Goal: Information Seeking & Learning: Learn about a topic

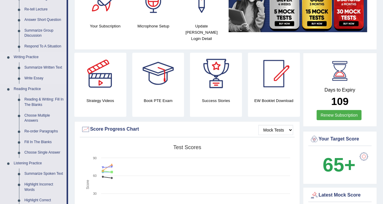
scroll to position [112, 0]
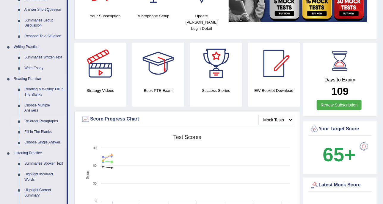
click at [39, 121] on link "Re-order Paragraphs" at bounding box center [44, 121] width 45 height 11
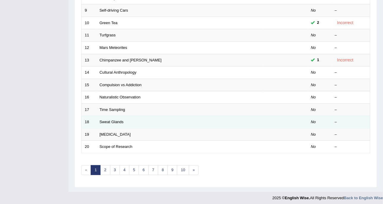
scroll to position [188, 0]
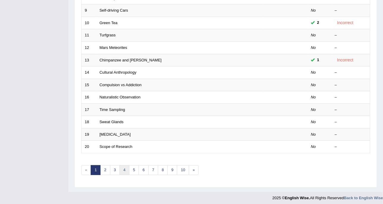
click at [120, 168] on link "4" at bounding box center [125, 170] width 10 height 10
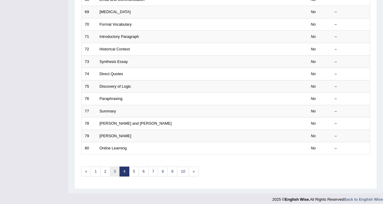
click at [110, 170] on link "3" at bounding box center [115, 171] width 10 height 10
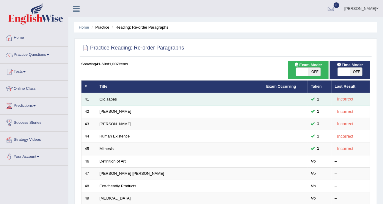
click at [110, 99] on link "Old Tapes" at bounding box center [108, 99] width 17 height 4
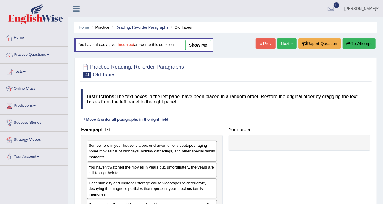
click at [288, 45] on link "Next »" at bounding box center [287, 43] width 20 height 10
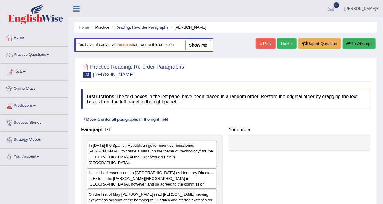
click at [144, 26] on link "Reading: Re-order Paragraphs" at bounding box center [141, 27] width 53 height 4
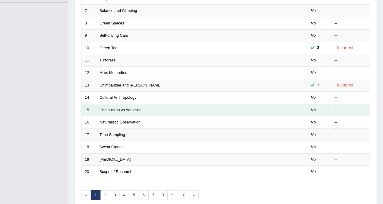
scroll to position [149, 0]
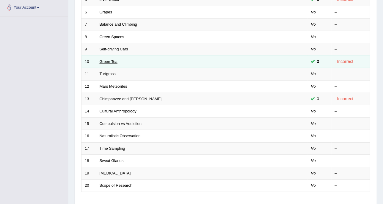
click at [115, 61] on link "Green Tea" at bounding box center [109, 61] width 18 height 4
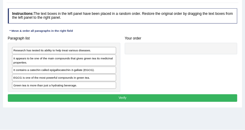
scroll to position [74, 0]
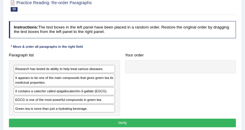
drag, startPoint x: 338, startPoint y: 1, endPoint x: 105, endPoint y: 37, distance: 235.9
click at [105, 37] on h4 "Instructions: The text boxes in the left panel have been placed in a random ord…" at bounding box center [123, 29] width 228 height 17
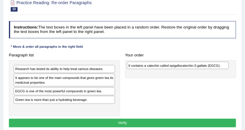
drag, startPoint x: 67, startPoint y: 90, endPoint x: 202, endPoint y: 67, distance: 137.1
click at [202, 67] on div "It contains a catechin called epigallocatechin-3-gallate (EGCG)." at bounding box center [178, 66] width 102 height 8
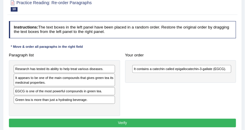
click at [175, 51] on div "Your order It contains a catechin called epigallocatechin-3-gallate (EGCG)." at bounding box center [181, 67] width 116 height 32
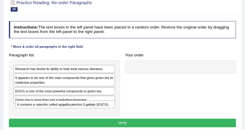
drag, startPoint x: 152, startPoint y: 67, endPoint x: 16, endPoint y: 111, distance: 142.9
click at [16, 111] on div "Paragraph list Research has tested its ability to help treat various diseases. …" at bounding box center [122, 84] width 233 height 66
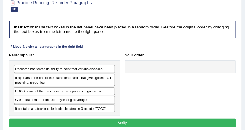
click at [116, 41] on div "Instructions: The text boxes in the left panel have been placed in a random ord…" at bounding box center [122, 75] width 230 height 113
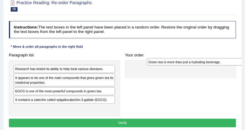
drag, startPoint x: 47, startPoint y: 100, endPoint x: 205, endPoint y: 65, distance: 161.9
click at [205, 65] on div "Green tea is more than just a hydrating beverage." at bounding box center [198, 62] width 102 height 8
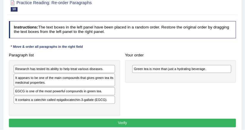
click at [178, 49] on div "Instructions: The text boxes in the left panel have been placed in a random ord…" at bounding box center [122, 75] width 230 height 113
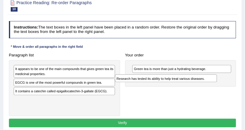
drag, startPoint x: 76, startPoint y: 68, endPoint x: 205, endPoint y: 82, distance: 129.1
click at [205, 82] on div "Research has tested its ability to help treat various diseases." at bounding box center [166, 79] width 102 height 8
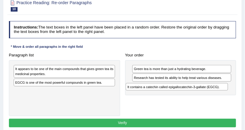
drag, startPoint x: 30, startPoint y: 91, endPoint x: 163, endPoint y: 94, distance: 133.7
click at [163, 94] on div "Paragraph list It appears to be one of the main compounds that gives green tea …" at bounding box center [122, 84] width 233 height 66
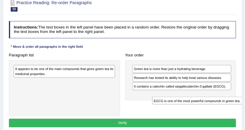
drag, startPoint x: 85, startPoint y: 81, endPoint x: 249, endPoint y: 108, distance: 166.5
drag, startPoint x: 95, startPoint y: 82, endPoint x: 249, endPoint y: 101, distance: 154.4
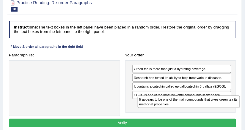
drag, startPoint x: 99, startPoint y: 72, endPoint x: 247, endPoint y: 110, distance: 152.6
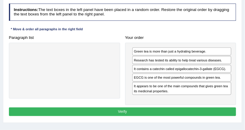
scroll to position [98, 0]
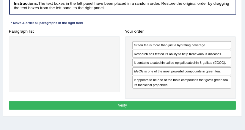
click at [176, 70] on div "EGCG is one of the most powerful compounds in green tea." at bounding box center [181, 72] width 99 height 8
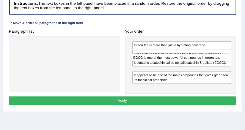
drag, startPoint x: 182, startPoint y: 70, endPoint x: 184, endPoint y: 62, distance: 7.8
click at [184, 62] on div "Green tea is more than just a hydrating beverage. Research has tested its abili…" at bounding box center [180, 65] width 111 height 57
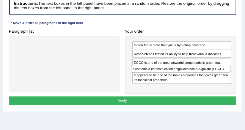
drag, startPoint x: 184, startPoint y: 62, endPoint x: 184, endPoint y: 76, distance: 14.0
click at [184, 76] on div "Green tea is more than just a hydrating beverage. Research has tested its abili…" at bounding box center [180, 65] width 111 height 57
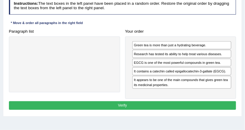
click at [198, 52] on div "Research has tested its ability to help treat various diseases." at bounding box center [181, 54] width 99 height 8
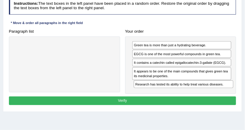
drag, startPoint x: 160, startPoint y: 54, endPoint x: 164, endPoint y: 94, distance: 40.6
click at [164, 94] on div "Instructions: The text boxes in the left panel have been placed in a random ord…" at bounding box center [122, 52] width 230 height 115
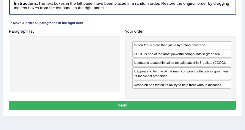
click at [182, 26] on div "Instructions: The text boxes in the left panel have been placed in a random ord…" at bounding box center [122, 54] width 230 height 119
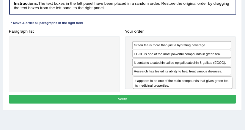
drag, startPoint x: 152, startPoint y: 74, endPoint x: 154, endPoint y: 92, distance: 18.9
click at [154, 93] on div "Instructions: The text boxes in the left panel have been placed in a random ord…" at bounding box center [122, 51] width 230 height 113
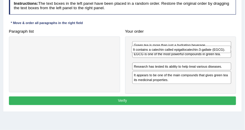
drag, startPoint x: 150, startPoint y: 63, endPoint x: 151, endPoint y: 54, distance: 9.3
click at [151, 54] on div "Green tea is more than just a hydrating beverage. EGCG is one of the most power…" at bounding box center [180, 65] width 111 height 57
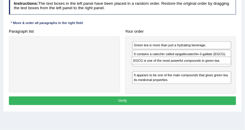
drag, startPoint x: 151, startPoint y: 55, endPoint x: 152, endPoint y: 65, distance: 10.8
click at [152, 65] on div "Green tea is more than just a hydrating beverage. EGCG is one of the most power…" at bounding box center [180, 65] width 111 height 57
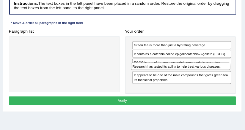
drag, startPoint x: 152, startPoint y: 62, endPoint x: 152, endPoint y: 73, distance: 10.7
click at [152, 73] on div "Green tea is more than just a hydrating beverage. It contains a catechin called…" at bounding box center [180, 65] width 111 height 57
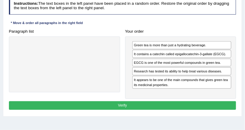
click at [172, 102] on button "Verify" at bounding box center [123, 106] width 228 height 9
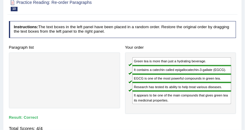
scroll to position [35, 0]
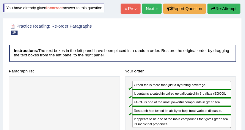
click at [212, 10] on icon "button" at bounding box center [214, 9] width 4 height 4
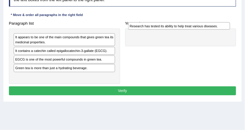
drag, startPoint x: 149, startPoint y: 40, endPoint x: 213, endPoint y: 29, distance: 64.6
click at [212, 27] on div "Research has tested its ability to help treat various diseases." at bounding box center [179, 26] width 102 height 8
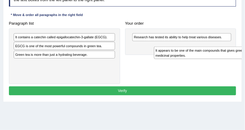
drag, startPoint x: 83, startPoint y: 40, endPoint x: 113, endPoint y: 32, distance: 31.9
click at [244, 57] on div "Home Practice Reading: Re-order Paragraphs Green Tea You have already given cor…" at bounding box center [122, 43] width 245 height 298
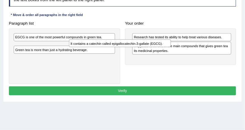
drag, startPoint x: 154, startPoint y: 50, endPoint x: 177, endPoint y: 49, distance: 23.0
click at [211, 55] on div "Paragraph list It contains a catechin called epigallocatechin-3-gallate (EGCG).…" at bounding box center [122, 51] width 233 height 65
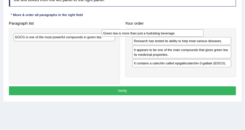
drag, startPoint x: 79, startPoint y: 46, endPoint x: 210, endPoint y: 29, distance: 132.4
click at [204, 29] on div "Green tea is more than just a hydrating beverage." at bounding box center [153, 33] width 102 height 8
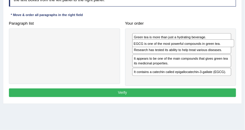
drag, startPoint x: 61, startPoint y: 35, endPoint x: 201, endPoint y: 45, distance: 140.6
click at [201, 45] on div "EGCG is one of the most powerful compounds in green tea." at bounding box center [183, 44] width 102 height 8
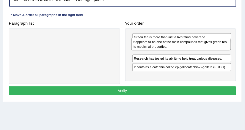
drag, startPoint x: 196, startPoint y: 65, endPoint x: 196, endPoint y: 48, distance: 17.0
click at [196, 48] on div "It appears to be one of the main compounds that gives green tea its medicinal p…" at bounding box center [182, 44] width 100 height 13
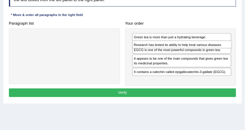
drag, startPoint x: 193, startPoint y: 65, endPoint x: 193, endPoint y: 52, distance: 12.5
click at [193, 49] on div "Research has tested its ability to help treat various diseases." at bounding box center [182, 45] width 100 height 8
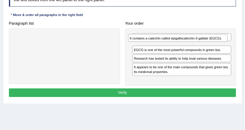
drag, startPoint x: 181, startPoint y: 76, endPoint x: 178, endPoint y: 41, distance: 34.7
click at [178, 41] on div "Green tea is more than just a hydrating beverage. EGCG is one of the most power…" at bounding box center [180, 57] width 111 height 57
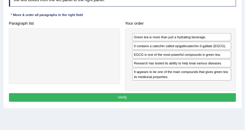
click at [176, 94] on button "Verify" at bounding box center [123, 97] width 228 height 9
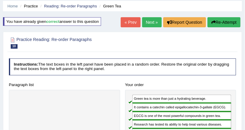
scroll to position [19, 0]
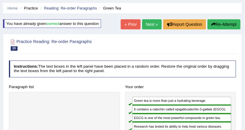
click at [148, 25] on link "Next »" at bounding box center [152, 24] width 20 height 10
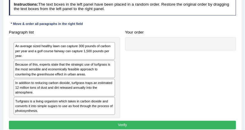
scroll to position [95, 0]
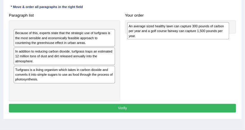
drag, startPoint x: 68, startPoint y: 37, endPoint x: 204, endPoint y: 36, distance: 135.1
click at [204, 36] on div "An average sized healthy lawn can capture 300 pounds of carbon per year and a g…" at bounding box center [178, 30] width 102 height 17
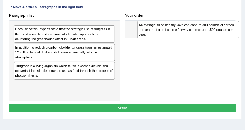
drag, startPoint x: 88, startPoint y: 35, endPoint x: 238, endPoint y: 33, distance: 149.5
click at [238, 33] on div "An average sized healthy lawn can capture 300 pounds of carbon per year and a g…" at bounding box center [189, 29] width 102 height 17
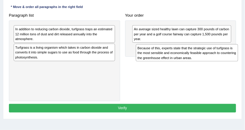
drag, startPoint x: 97, startPoint y: 28, endPoint x: 231, endPoint y: 48, distance: 135.2
click at [235, 49] on div "Paragraph list Because of this, experts state that the strategic use of turfgra…" at bounding box center [122, 56] width 233 height 91
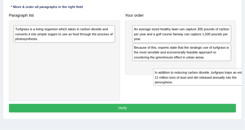
drag, startPoint x: 68, startPoint y: 29, endPoint x: 162, endPoint y: 51, distance: 96.8
click at [234, 82] on div "In addition to reducing carbon dioxide, turfgrass traps an estimated 12 million…" at bounding box center [204, 77] width 102 height 17
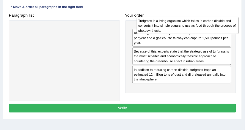
drag, startPoint x: 96, startPoint y: 35, endPoint x: 243, endPoint y: 27, distance: 147.3
click at [243, 27] on div "Home Practice Reading: Re-order Paragraphs Turfgrass « Prev Next » Report Quest…" at bounding box center [122, 54] width 245 height 298
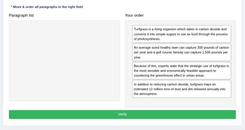
click at [180, 116] on button "Verify" at bounding box center [123, 114] width 228 height 9
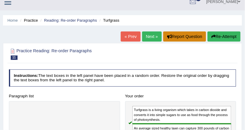
scroll to position [0, 0]
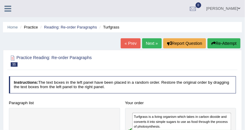
click at [148, 43] on link "Next »" at bounding box center [152, 43] width 20 height 10
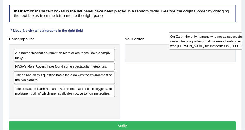
drag, startPoint x: 53, startPoint y: 67, endPoint x: 237, endPoint y: 37, distance: 186.7
click at [237, 37] on div "On Earth, the only humans who are as successful at finding meteorites are profe…" at bounding box center [220, 40] width 102 height 17
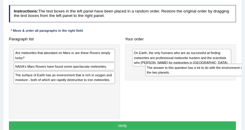
drag, startPoint x: 41, startPoint y: 76, endPoint x: 197, endPoint y: 75, distance: 156.6
click at [197, 75] on div "The answer to this question has a lot to do with the environment of the two pla…" at bounding box center [197, 70] width 102 height 13
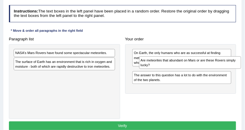
drag, startPoint x: 28, startPoint y: 53, endPoint x: 165, endPoint y: 68, distance: 137.8
click at [165, 68] on div "Are meteorites that abundant on Mars or are these Rovers simply lucky?" at bounding box center [190, 63] width 102 height 13
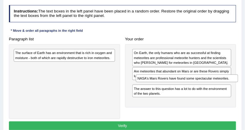
drag, startPoint x: 43, startPoint y: 57, endPoint x: 169, endPoint y: 90, distance: 130.3
click at [169, 90] on div "Paragraph list NASA's Mars Rovers have found some spectacular meteorites. The s…" at bounding box center [122, 77] width 233 height 85
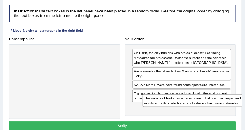
drag, startPoint x: 29, startPoint y: 52, endPoint x: 175, endPoint y: 111, distance: 157.3
click at [177, 108] on div "Paragraph list The surface of Earth has an environment that is rich in oxygen a…" at bounding box center [122, 77] width 233 height 85
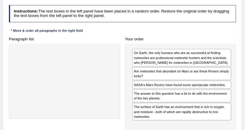
click at [165, 121] on div "On Earth, the only humans who are as successful at finding meteorites are profe…" at bounding box center [180, 87] width 111 height 87
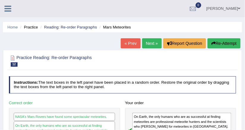
click at [149, 44] on link "Next »" at bounding box center [152, 43] width 20 height 10
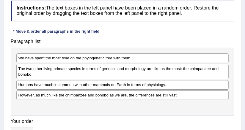
scroll to position [95, 0]
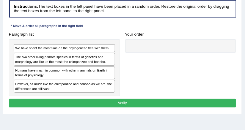
drag, startPoint x: 226, startPoint y: 0, endPoint x: 135, endPoint y: 26, distance: 94.0
click at [135, 26] on div "Instructions: The text boxes in the left panel have been placed in a random ord…" at bounding box center [122, 55] width 230 height 114
click at [164, 55] on div "Paragraph list We have spent the most time on the phylogenetic tree with them. …" at bounding box center [122, 63] width 233 height 66
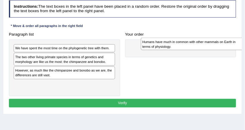
drag, startPoint x: 42, startPoint y: 75, endPoint x: 193, endPoint y: 49, distance: 153.5
click at [193, 49] on div "Humans have much in common with other mammals on Earth in terms of physiology." at bounding box center [192, 44] width 102 height 13
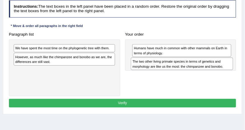
drag, startPoint x: 58, startPoint y: 59, endPoint x: 198, endPoint y: 69, distance: 140.0
click at [198, 69] on div "The two other living primate species in terms of genetics and morphology are li…" at bounding box center [182, 64] width 102 height 13
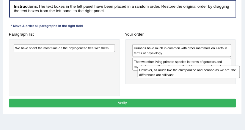
drag, startPoint x: 97, startPoint y: 60, endPoint x: 246, endPoint y: 80, distance: 150.8
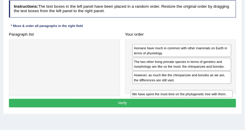
drag, startPoint x: 110, startPoint y: 49, endPoint x: 249, endPoint y: 104, distance: 149.7
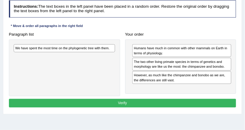
drag, startPoint x: 92, startPoint y: 43, endPoint x: 174, endPoint y: 77, distance: 88.2
click at [174, 77] on div "Paragraph list We have spent the most time on the phylogenetic tree with them. …" at bounding box center [122, 63] width 233 height 66
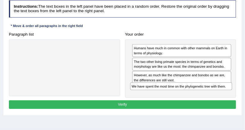
drag, startPoint x: 105, startPoint y: 48, endPoint x: 245, endPoint y: 96, distance: 147.9
click at [245, 96] on div "Home Practice Reading: Re-order Paragraphs Chimpanzee and Bonobo You have alrea…" at bounding box center [122, 54] width 245 height 298
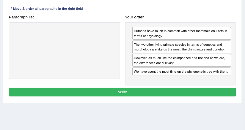
scroll to position [119, 0]
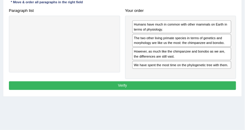
click at [147, 87] on button "Verify" at bounding box center [123, 86] width 228 height 9
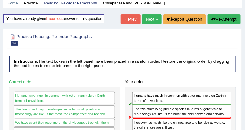
scroll to position [0, 0]
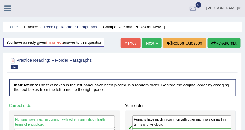
click at [150, 42] on link "Next »" at bounding box center [152, 43] width 20 height 10
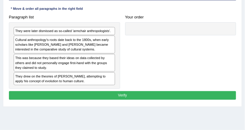
scroll to position [95, 0]
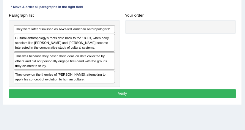
click at [178, 6] on div "Instructions: The text boxes in the left panel have been placed in a random ord…" at bounding box center [122, 41] width 230 height 124
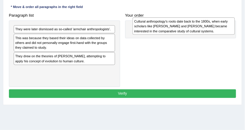
drag, startPoint x: 97, startPoint y: 47, endPoint x: 244, endPoint y: 33, distance: 147.2
click at [244, 33] on div "Home Practice Reading: Re-order Paragraphs Cultural Anthropology « Prev Next » …" at bounding box center [122, 54] width 245 height 298
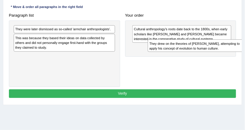
drag, startPoint x: 48, startPoint y: 60, endPoint x: 207, endPoint y: 53, distance: 159.7
click at [207, 53] on div "Paragraph list They were later dismissed as so-called 'armchair anthropologists…" at bounding box center [122, 49] width 233 height 76
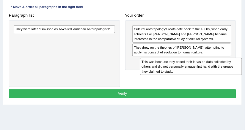
drag, startPoint x: 65, startPoint y: 44, endPoint x: 216, endPoint y: 77, distance: 154.1
click at [216, 77] on div "Paragraph list They were later dismissed as so-called 'armchair anthropologists…" at bounding box center [122, 49] width 233 height 76
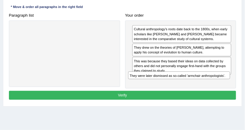
drag, startPoint x: 82, startPoint y: 28, endPoint x: 218, endPoint y: 86, distance: 147.9
click at [218, 86] on div "Paragraph list They were later dismissed as so-called 'armchair anthropologists…" at bounding box center [122, 50] width 233 height 78
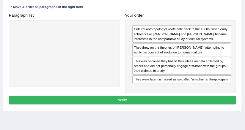
click at [146, 98] on button "Verify" at bounding box center [123, 100] width 228 height 9
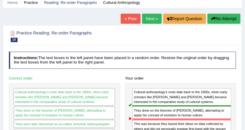
scroll to position [16, 0]
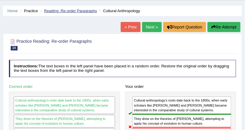
click at [80, 9] on link "Reading: Re-order Paragraphs" at bounding box center [70, 11] width 53 height 4
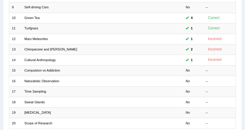
scroll to position [212, 0]
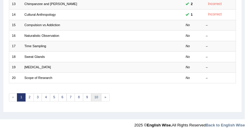
click at [91, 96] on link "10" at bounding box center [96, 98] width 10 height 8
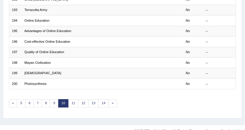
scroll to position [212, 0]
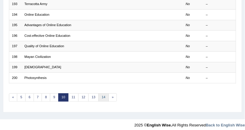
click at [102, 94] on link "14" at bounding box center [104, 98] width 10 height 8
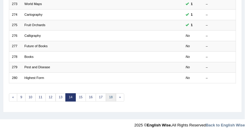
drag, startPoint x: 108, startPoint y: 92, endPoint x: 109, endPoint y: 85, distance: 6.9
click at [108, 94] on link "18" at bounding box center [111, 98] width 10 height 8
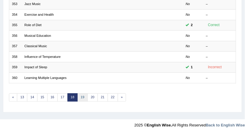
click at [82, 94] on link "19" at bounding box center [82, 98] width 10 height 8
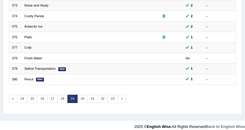
scroll to position [212, 0]
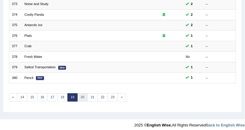
click at [82, 94] on link "20" at bounding box center [82, 98] width 10 height 8
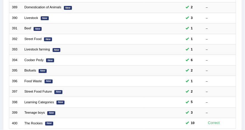
scroll to position [212, 0]
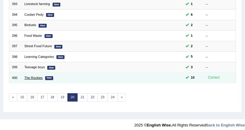
click at [30, 76] on link "The Rockies" at bounding box center [33, 78] width 18 height 4
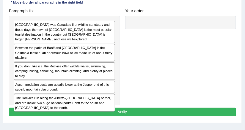
scroll to position [119, 0]
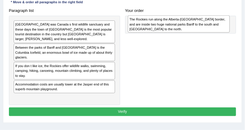
drag, startPoint x: 72, startPoint y: 85, endPoint x: 204, endPoint y: 19, distance: 148.0
click at [204, 19] on div "The Rockies run along the Alberta-British Columbia border, and are inside two h…" at bounding box center [179, 23] width 102 height 17
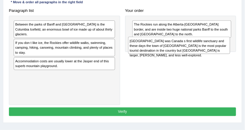
drag, startPoint x: 86, startPoint y: 27, endPoint x: 222, endPoint y: 49, distance: 138.4
click at [222, 49] on div "Banff was Canada s first wildlife sanctuary and these days the town of Banff is…" at bounding box center [179, 45] width 102 height 17
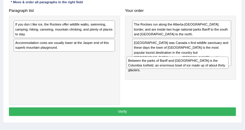
drag, startPoint x: 49, startPoint y: 21, endPoint x: 184, endPoint y: 67, distance: 141.9
click at [184, 67] on div "Between the parks of Banff and Jasper is the Columbia Icefield, an enormous bow…" at bounding box center [178, 63] width 102 height 13
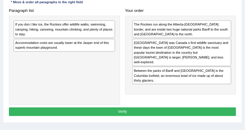
click at [89, 10] on h4 "Paragraph list" at bounding box center [64, 11] width 111 height 4
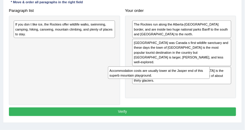
drag, startPoint x: 64, startPoint y: 43, endPoint x: 178, endPoint y: 83, distance: 121.0
click at [178, 83] on div "Paragraph list If you don t like ice, the Rockies offer wildlife walks, swimmin…" at bounding box center [122, 55] width 233 height 99
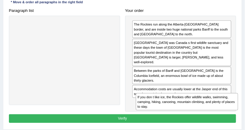
drag, startPoint x: 96, startPoint y: 29, endPoint x: 235, endPoint y: 109, distance: 160.1
click at [235, 109] on div "Instructions: The text boxes in the left panel have been placed in a random ord…" at bounding box center [122, 50] width 230 height 153
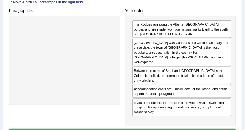
click at [146, 6] on div "Your order The Rockies run along the Alberta-British Columbia border, and are i…" at bounding box center [181, 66] width 116 height 120
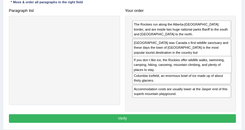
drag, startPoint x: 151, startPoint y: 95, endPoint x: 153, endPoint y: 76, distance: 18.2
click at [153, 76] on div "The Rockies run along the Alberta-British Columbia border, and are inside two h…" at bounding box center [180, 64] width 111 height 96
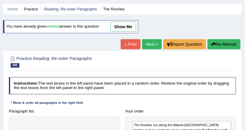
scroll to position [0, 0]
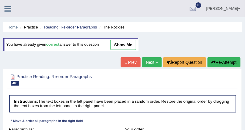
click at [122, 46] on link "show me" at bounding box center [123, 45] width 26 height 10
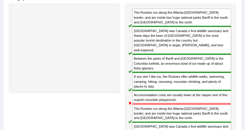
scroll to position [133, 0]
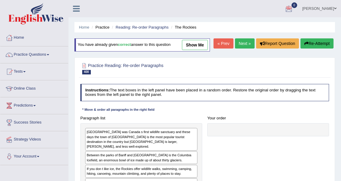
drag, startPoint x: 233, startPoint y: 0, endPoint x: 194, endPoint y: 7, distance: 39.9
click at [194, 7] on ul "Disha Vij Toggle navigation Username: DishaEw Access Type: Online Subscription:…" at bounding box center [245, 8] width 191 height 17
click at [52, 54] on link "Practice Questions" at bounding box center [34, 53] width 68 height 15
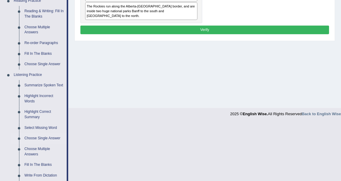
scroll to position [165, 0]
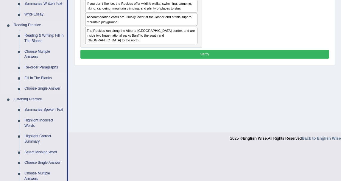
click at [44, 75] on link "Fill In The Blanks" at bounding box center [44, 78] width 45 height 11
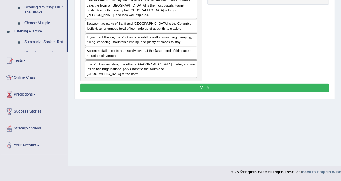
scroll to position [132, 0]
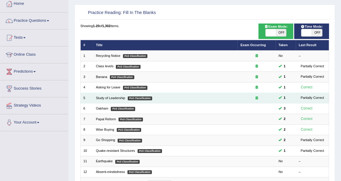
scroll to position [160, 0]
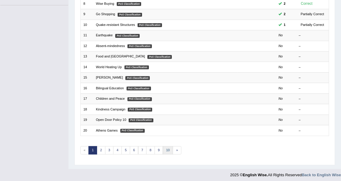
click at [168, 149] on link "10" at bounding box center [168, 150] width 10 height 8
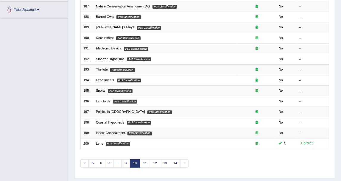
scroll to position [160, 0]
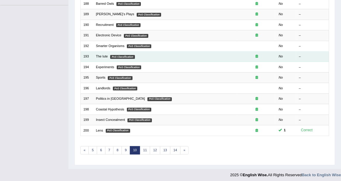
click at [104, 57] on td "The lute PoS Classification" at bounding box center [165, 56] width 145 height 10
click at [105, 54] on link "The lute" at bounding box center [102, 56] width 12 height 4
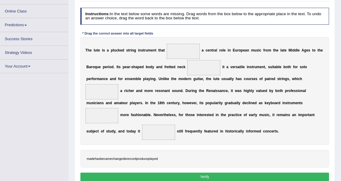
scroll to position [73, 0]
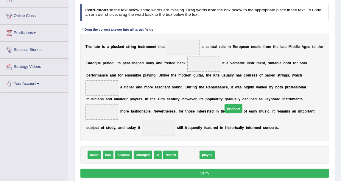
drag, startPoint x: 188, startPoint y: 153, endPoint x: 241, endPoint y: 98, distance: 76.6
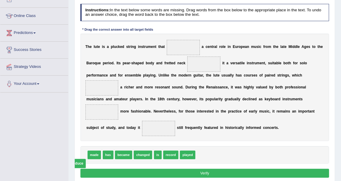
drag, startPoint x: 231, startPoint y: 102, endPoint x: 201, endPoint y: 163, distance: 68.3
click at [195, 128] on div "T h e l u t e i s a p l u c k e d s t r i n g i n s t r u m e n t t h a t a c e…" at bounding box center [204, 88] width 249 height 108
click at [156, 32] on div "Instructions: In the text below some words are missing. Drag words from the box…" at bounding box center [204, 91] width 251 height 180
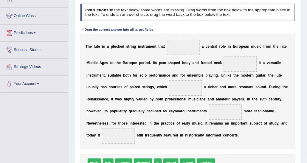
drag, startPoint x: 313, startPoint y: 0, endPoint x: 101, endPoint y: 49, distance: 217.6
click at [101, 49] on div "T h e l u t e i s a p l u c k e d s t r i n g i n s t r u m e n t t h a t a c e…" at bounding box center [187, 91] width 215 height 115
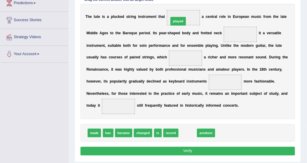
drag, startPoint x: 184, startPoint y: 133, endPoint x: 173, endPoint y: 2, distance: 131.8
click at [173, 2] on div "Instructions: In the text below some words are missing. Drag words from the box…" at bounding box center [187, 66] width 217 height 188
drag, startPoint x: 184, startPoint y: 129, endPoint x: 173, endPoint y: -5, distance: 134.4
drag, startPoint x: 184, startPoint y: 133, endPoint x: 129, endPoint y: 46, distance: 103.6
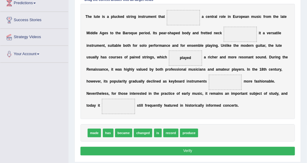
click at [169, 59] on span "played" at bounding box center [185, 58] width 33 height 15
drag, startPoint x: 141, startPoint y: 59, endPoint x: 185, endPoint y: 7, distance: 68.2
drag, startPoint x: 96, startPoint y: 129, endPoint x: 236, endPoint y: 14, distance: 181.7
click at [236, 14] on div "Instructions: In the text below some words are missing. Drag words from the box…" at bounding box center [187, 66] width 217 height 188
drag, startPoint x: 91, startPoint y: 132, endPoint x: 143, endPoint y: 44, distance: 101.4
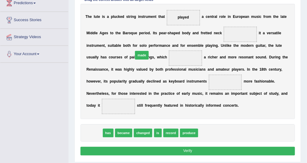
click at [143, 44] on div "Instructions: In the text below some words are missing. Drag words from the box…" at bounding box center [187, 66] width 217 height 188
drag, startPoint x: 93, startPoint y: 133, endPoint x: 168, endPoint y: 73, distance: 95.3
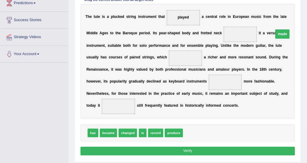
drag, startPoint x: 163, startPoint y: 82, endPoint x: 230, endPoint y: 26, distance: 88.2
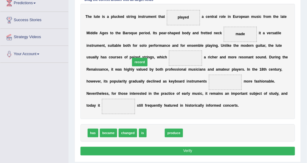
drag, startPoint x: 154, startPoint y: 131, endPoint x: 135, endPoint y: 48, distance: 85.4
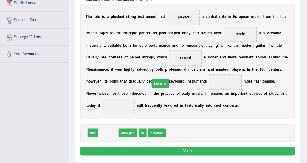
drag, startPoint x: 112, startPoint y: 131, endPoint x: 173, endPoint y: 73, distance: 84.4
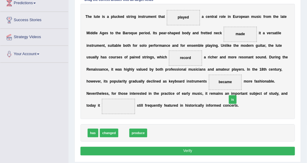
drag, startPoint x: 146, startPoint y: 118, endPoint x: 253, endPoint y: 91, distance: 110.2
click at [175, 149] on button "Verify" at bounding box center [187, 151] width 215 height 9
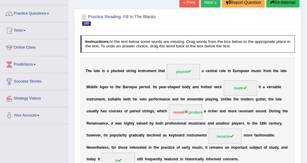
scroll to position [13, 0]
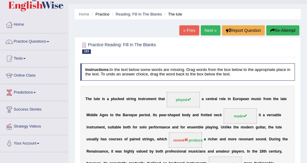
click at [213, 34] on link "Next »" at bounding box center [211, 30] width 20 height 10
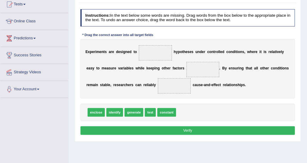
scroll to position [97, 0]
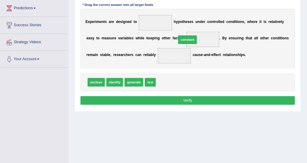
drag, startPoint x: 166, startPoint y: 84, endPoint x: 191, endPoint y: 34, distance: 55.6
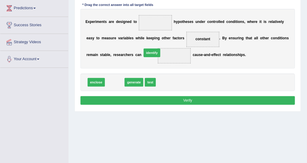
drag, startPoint x: 120, startPoint y: 82, endPoint x: 163, endPoint y: 48, distance: 55.7
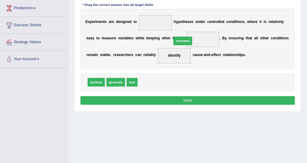
drag, startPoint x: 142, startPoint y: 83, endPoint x: 182, endPoint y: 34, distance: 63.2
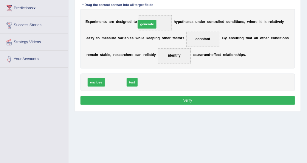
drag, startPoint x: 120, startPoint y: 82, endPoint x: 158, endPoint y: 12, distance: 79.5
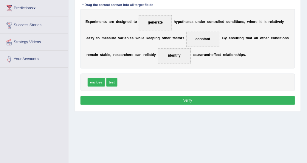
click at [207, 102] on button "Verify" at bounding box center [187, 100] width 215 height 9
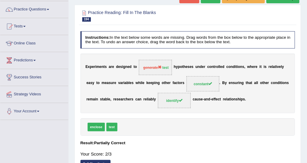
scroll to position [38, 0]
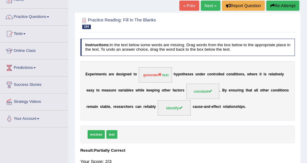
click at [213, 4] on link "Next »" at bounding box center [211, 6] width 20 height 10
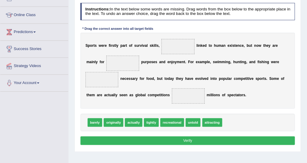
scroll to position [89, 0]
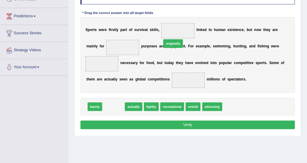
drag, startPoint x: 110, startPoint y: 96, endPoint x: 177, endPoint y: 23, distance: 100.1
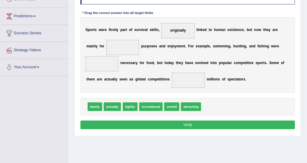
click at [150, 100] on div "barely actually tightly recreational untold attracting" at bounding box center [187, 107] width 215 height 18
drag, startPoint x: 149, startPoint y: 99, endPoint x: 96, endPoint y: 44, distance: 77.0
click at [188, 63] on div "S p o r t s w e r e f i r s t l y p a r t o f s u r v i v a l s k i l l s , ori…" at bounding box center [187, 55] width 215 height 76
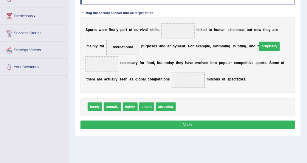
drag, startPoint x: 176, startPoint y: 28, endPoint x: 284, endPoint y: 47, distance: 109.1
click at [208, 61] on div "S p o r t s w e r e f i r s t l y p a r t o f s u r v i v a l s k i l l s , l i…" at bounding box center [187, 55] width 215 height 76
click at [202, 80] on div "S p o r t s w e r e f i r s t l y p a r t o f s u r v i v a l s k i l l s , l i…" at bounding box center [187, 55] width 215 height 76
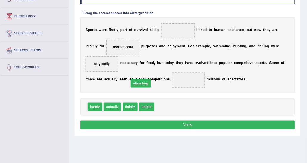
drag, startPoint x: 167, startPoint y: 97, endPoint x: 138, endPoint y: 69, distance: 40.6
click at [165, 85] on div "Instructions: In the text below some words are missing. Drag words from the box…" at bounding box center [187, 59] width 217 height 149
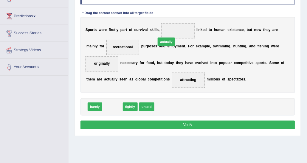
drag, startPoint x: 114, startPoint y: 95, endPoint x: 177, endPoint y: 19, distance: 98.9
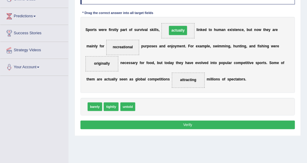
click at [195, 80] on div "S p o r t s w e r e f i r s t l y p a r t o f s u r v i v a l s k i l l s , act…" at bounding box center [187, 55] width 215 height 76
click at [202, 121] on button "Verify" at bounding box center [187, 125] width 215 height 9
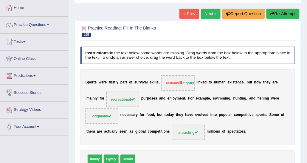
scroll to position [0, 0]
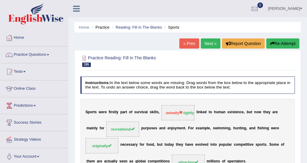
click at [216, 41] on link "Next »" at bounding box center [211, 43] width 20 height 10
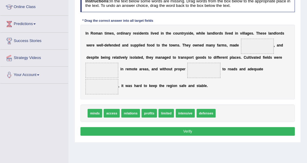
scroll to position [74, 0]
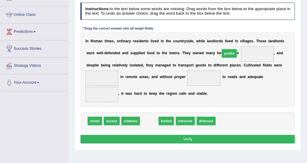
drag, startPoint x: 146, startPoint y: 123, endPoint x: 241, endPoint y: 43, distance: 123.8
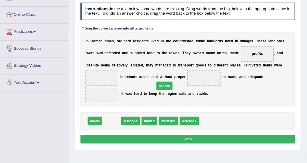
drag, startPoint x: 114, startPoint y: 118, endPoint x: 175, endPoint y: 77, distance: 73.3
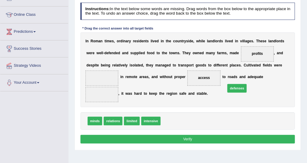
drag, startPoint x: 173, startPoint y: 121, endPoint x: 250, endPoint y: 83, distance: 86.0
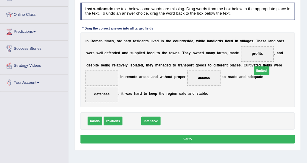
drag, startPoint x: 135, startPoint y: 120, endPoint x: 288, endPoint y: 60, distance: 163.5
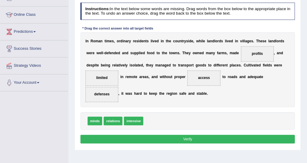
click at [226, 94] on div "I n R o m a n t i m e s , o r d i n a r y r e s i d e n t s l i v e d i n t h e…" at bounding box center [187, 69] width 215 height 75
click at [186, 140] on button "Verify" at bounding box center [187, 139] width 215 height 9
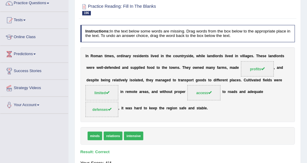
scroll to position [60, 0]
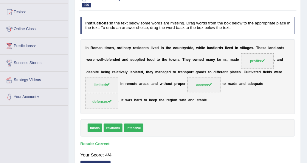
click at [171, 142] on h4 "Result:" at bounding box center [187, 144] width 215 height 4
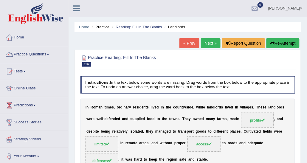
scroll to position [0, 0]
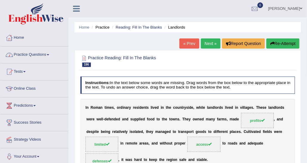
click at [22, 50] on link "Practice Questions" at bounding box center [34, 53] width 68 height 15
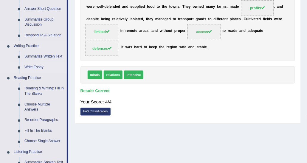
scroll to position [149, 0]
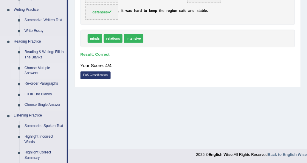
click at [34, 69] on link "Choose Multiple Answers" at bounding box center [44, 71] width 45 height 16
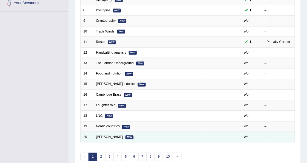
scroll to position [178, 0]
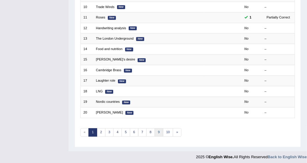
click at [154, 128] on link "9" at bounding box center [158, 132] width 9 height 8
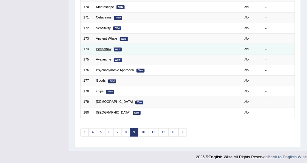
click at [102, 47] on link "Peepshow" at bounding box center [103, 49] width 15 height 4
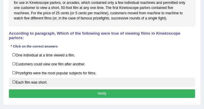
scroll to position [119, 0]
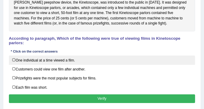
click at [58, 57] on label "One individual at a time viewed a film." at bounding box center [102, 59] width 187 height 9
checkbox input "true"
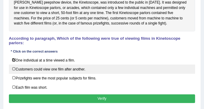
click at [58, 65] on label "Customers could view one film after another." at bounding box center [102, 68] width 187 height 9
checkbox input "true"
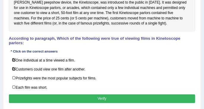
click at [60, 94] on button "Verify" at bounding box center [102, 98] width 187 height 9
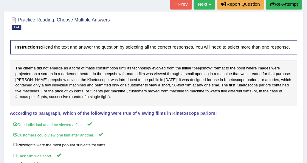
scroll to position [40, 0]
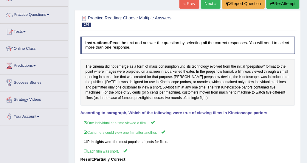
drag, startPoint x: 189, startPoint y: 0, endPoint x: 134, endPoint y: 18, distance: 58.5
click at [134, 18] on h2 "Practice Reading: Choose Multiple Answers 174 Peepshow" at bounding box center [146, 21] width 133 height 13
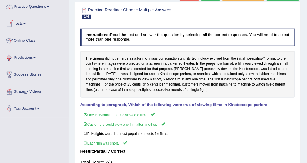
scroll to position [10, 0]
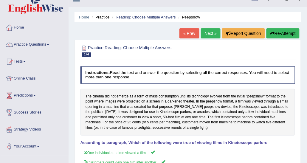
click at [18, 51] on li "Practice Questions Speaking Practice Read Aloud Repeat Sentence Describe Image …" at bounding box center [34, 44] width 68 height 17
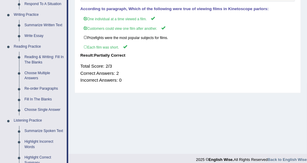
scroll to position [159, 0]
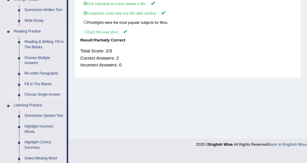
click at [43, 93] on link "Choose Single Answer" at bounding box center [44, 95] width 45 height 11
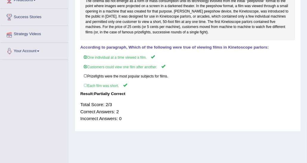
scroll to position [79, 0]
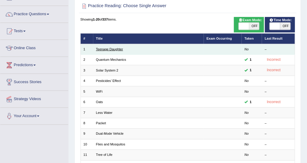
scroll to position [60, 0]
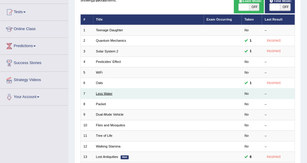
click at [99, 92] on link "Less Water" at bounding box center [104, 94] width 16 height 4
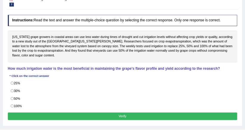
scroll to position [60, 0]
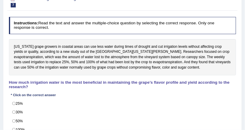
drag, startPoint x: 286, startPoint y: 0, endPoint x: 118, endPoint y: 37, distance: 171.6
click at [118, 37] on div "Instructions: Read the text and answer the multiple-choice question by selectin…" at bounding box center [122, 82] width 230 height 135
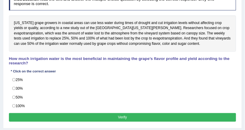
click at [90, 10] on h4 "Instructions: Read the text and answer the multiple-choice question by selectin…" at bounding box center [123, 1] width 228 height 17
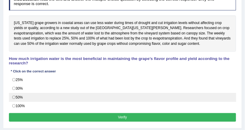
click at [22, 93] on label "50%" at bounding box center [123, 97] width 228 height 9
radio input "true"
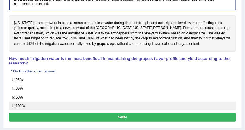
click at [29, 103] on label "100%" at bounding box center [123, 106] width 228 height 9
radio input "true"
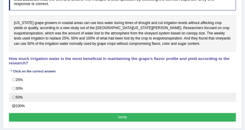
click at [27, 94] on label "50%" at bounding box center [123, 97] width 228 height 9
radio input "true"
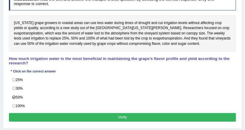
click at [35, 113] on button "Verify" at bounding box center [123, 117] width 228 height 9
